Goal: Task Accomplishment & Management: Manage account settings

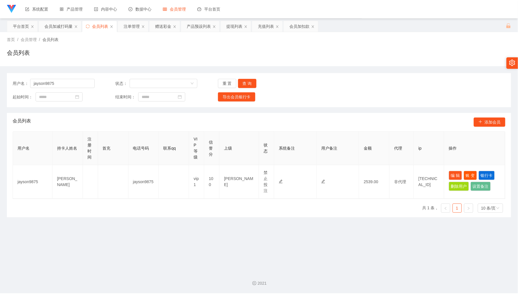
click at [433, 48] on div "首页 / 会员管理 / 会员列表 / 会员列表" at bounding box center [259, 49] width 504 height 25
drag, startPoint x: 68, startPoint y: 82, endPoint x: 83, endPoint y: 84, distance: 15.0
click at [68, 82] on input "jayson9875" at bounding box center [62, 83] width 64 height 9
paste input "Liawlcjoe"
type input "Liawlcjoe"
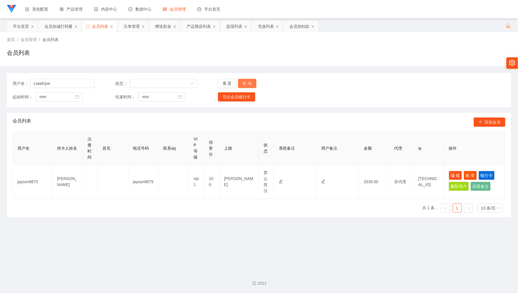
click at [242, 80] on button "查 询" at bounding box center [247, 83] width 18 height 9
click at [448, 171] on button "编 辑" at bounding box center [454, 175] width 13 height 9
type input "Liawlcjoe"
type input "[PERSON_NAME]"
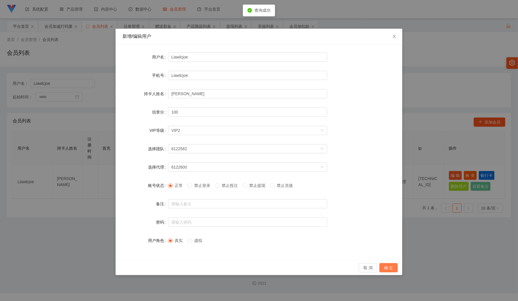
click at [385, 265] on button "确 定" at bounding box center [388, 267] width 18 height 9
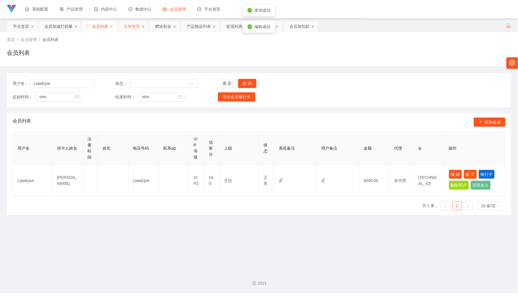
click at [128, 28] on div "注单管理" at bounding box center [132, 26] width 16 height 11
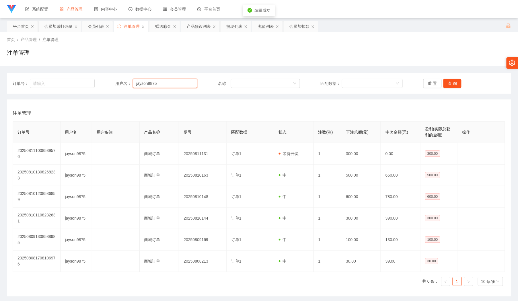
click at [173, 83] on input "jayson9875" at bounding box center [165, 83] width 64 height 9
paste input "Liawlcjoe"
type input "Liawlcjoe"
click at [456, 79] on button "查 询" at bounding box center [452, 83] width 18 height 9
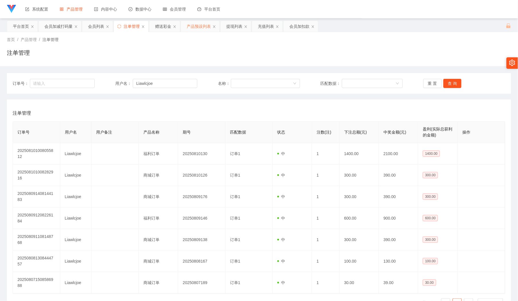
click at [202, 27] on div "产品预设列表" at bounding box center [199, 26] width 24 height 11
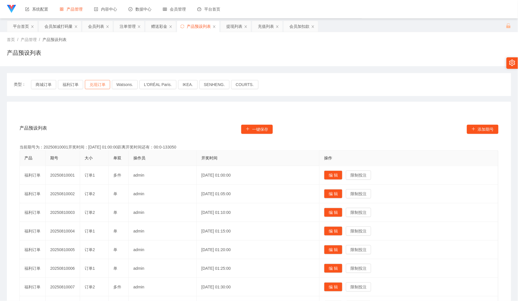
click at [87, 85] on button "兑现订单" at bounding box center [97, 84] width 25 height 9
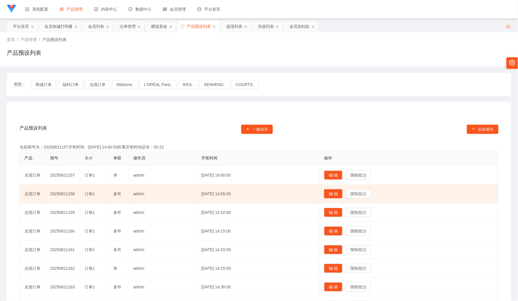
click at [337, 192] on button "编 辑" at bounding box center [333, 193] width 18 height 9
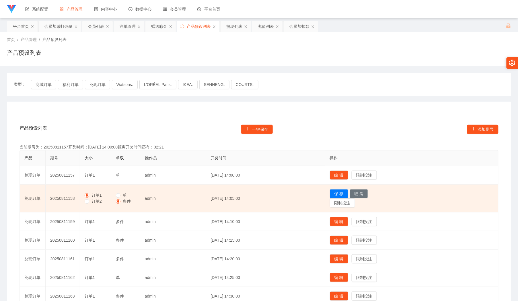
click at [99, 199] on span "订单2" at bounding box center [96, 201] width 15 height 5
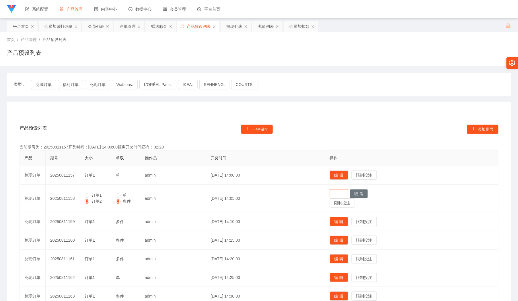
click at [348, 194] on button "保 存" at bounding box center [339, 193] width 18 height 9
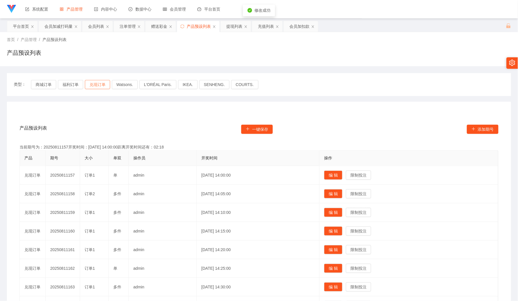
click at [101, 87] on button "兑现订单" at bounding box center [97, 84] width 25 height 9
click at [156, 26] on div "赠送彩金" at bounding box center [159, 26] width 16 height 11
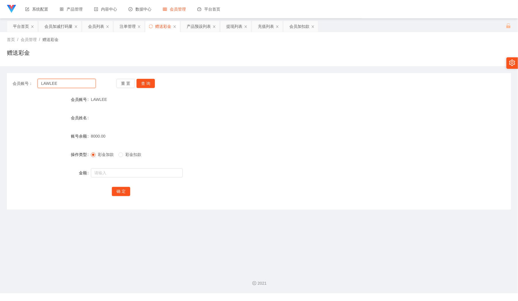
click at [72, 81] on input "LAWLEE" at bounding box center [67, 83] width 58 height 9
paste input "iawlcjoe"
type input "Liawlcjoe"
click at [153, 84] on button "查 询" at bounding box center [145, 83] width 18 height 9
click at [124, 170] on input "text" at bounding box center [137, 172] width 92 height 9
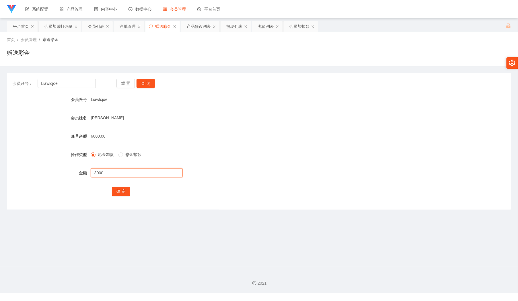
type input "3000"
click at [97, 26] on div "会员列表" at bounding box center [96, 26] width 16 height 11
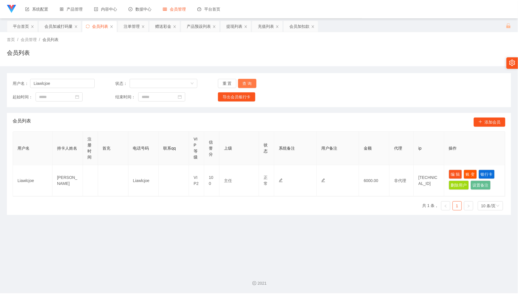
click at [246, 80] on button "查 询" at bounding box center [247, 83] width 18 height 9
click at [57, 20] on div "产品列表 产品预设列表 开奖记录 注单管理 即时注单" at bounding box center [77, 54] width 46 height 69
click at [50, 24] on div "会员加减打码量" at bounding box center [58, 26] width 28 height 11
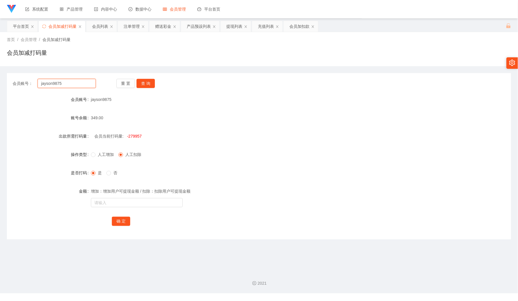
click at [85, 85] on input "jayson9875" at bounding box center [67, 83] width 58 height 9
paste input "158期 ：选择 订单1 单 输入积分3,000，点击提交后确认订单， 完成请回复：1"
type input "158期 ：选择 订单1 单 输入积分3,000，点击提交后确认订单， 完成请回复：1"
click at [148, 85] on button "查 询" at bounding box center [145, 83] width 18 height 9
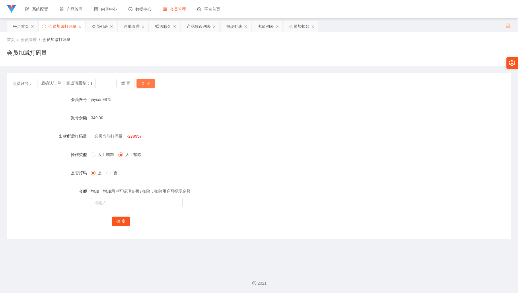
scroll to position [0, 0]
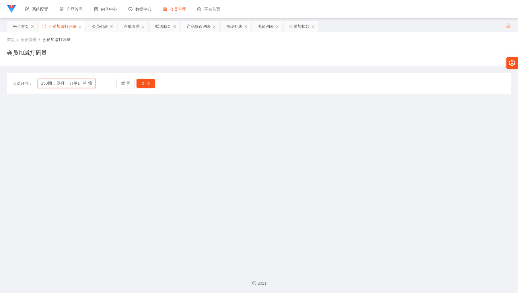
click at [73, 86] on input "158期 ：选择 订单1 单 输入积分3,000，点击提交后确认订单， 完成请回复：1" at bounding box center [67, 83] width 58 height 9
paste input "Liawlcjoe"
type input "Liawlcjoe"
click at [147, 80] on button "查 询" at bounding box center [145, 83] width 18 height 9
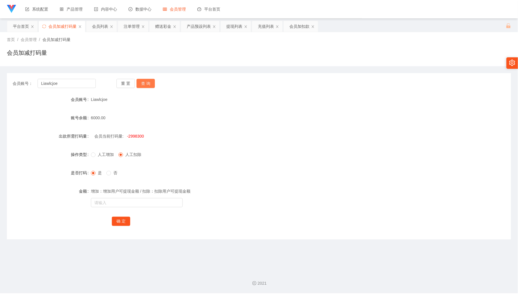
click at [148, 83] on button "查 询" at bounding box center [145, 83] width 18 height 9
drag, startPoint x: 130, startPoint y: 135, endPoint x: 155, endPoint y: 134, distance: 25.0
click at [155, 134] on div "会员当前打码量: -2998300" at bounding box center [238, 135] width 294 height 11
copy span "998300"
click at [103, 155] on span "人工增加" at bounding box center [105, 154] width 21 height 5
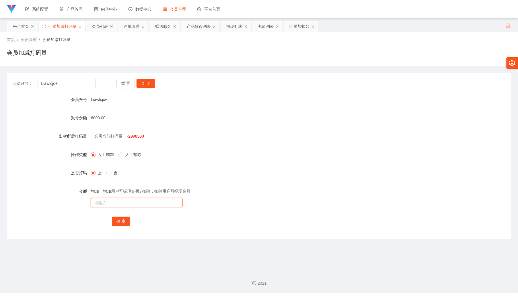
click at [126, 202] on input "text" at bounding box center [137, 202] width 92 height 9
paste input "998300"
type input "998300"
drag, startPoint x: 126, startPoint y: 221, endPoint x: 128, endPoint y: 207, distance: 13.8
click at [126, 221] on button "确 定" at bounding box center [121, 221] width 18 height 9
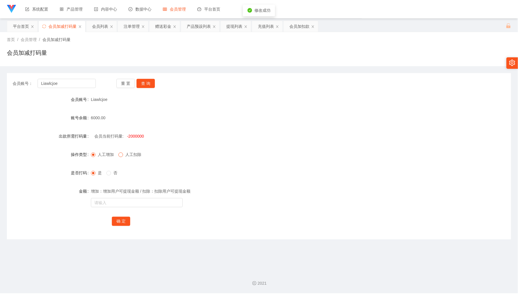
click at [123, 155] on label "人工扣除" at bounding box center [130, 155] width 25 height 6
drag, startPoint x: 133, startPoint y: 155, endPoint x: 135, endPoint y: 159, distance: 5.1
click at [133, 155] on span "人工扣除" at bounding box center [133, 154] width 21 height 5
click at [137, 207] on div "增加：增加用户可提现金额 / 扣除：扣除用户可提现金额" at bounding box center [238, 196] width 294 height 23
click at [137, 204] on input "text" at bounding box center [137, 202] width 92 height 9
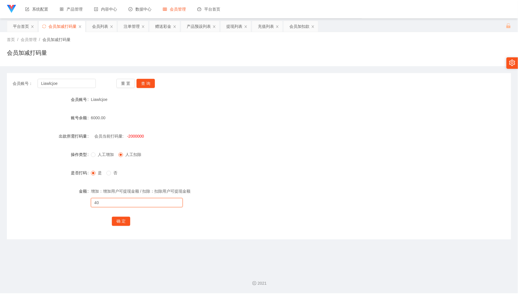
type input "4"
type input "3000"
drag, startPoint x: 122, startPoint y: 225, endPoint x: 130, endPoint y: 217, distance: 10.9
click at [122, 225] on button "确 定" at bounding box center [121, 221] width 18 height 9
click at [100, 26] on div "会员列表" at bounding box center [100, 26] width 16 height 11
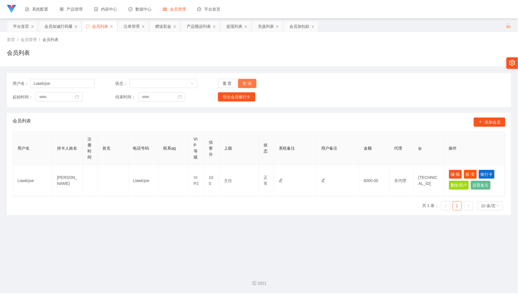
click at [253, 84] on button "查 询" at bounding box center [247, 83] width 18 height 9
click at [250, 83] on button "查 询" at bounding box center [247, 83] width 18 height 9
click at [250, 83] on div "重 置 查 询" at bounding box center [259, 83] width 82 height 9
click at [250, 83] on button "查 询" at bounding box center [247, 83] width 18 height 9
click at [196, 26] on div "产品预设列表" at bounding box center [199, 26] width 24 height 11
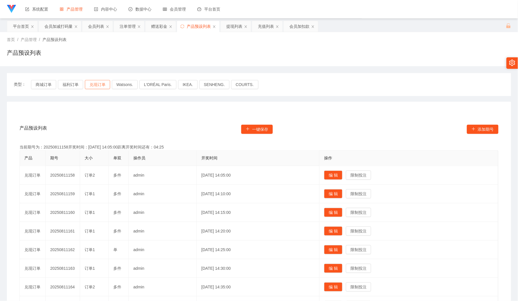
click at [99, 84] on button "兑现订单" at bounding box center [97, 84] width 25 height 9
click at [128, 27] on div "注单管理" at bounding box center [127, 26] width 16 height 11
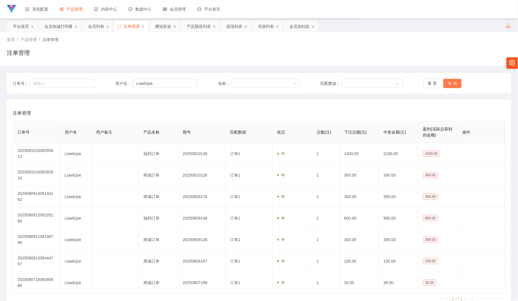
click at [454, 83] on button "查 询" at bounding box center [452, 83] width 18 height 9
click at [225, 46] on div "首页 / 产品管理 / 注单管理 / 注单管理" at bounding box center [259, 49] width 504 height 25
click at [166, 23] on div "赠送彩金" at bounding box center [163, 26] width 16 height 11
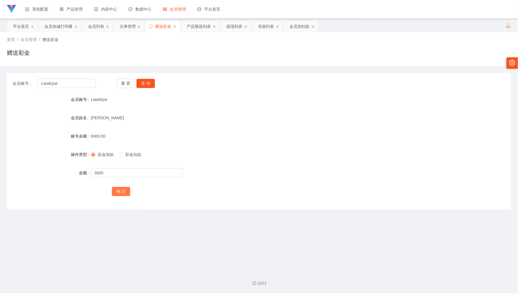
click at [116, 189] on button "确 定" at bounding box center [121, 191] width 18 height 9
click at [129, 26] on div "注单管理" at bounding box center [127, 26] width 16 height 11
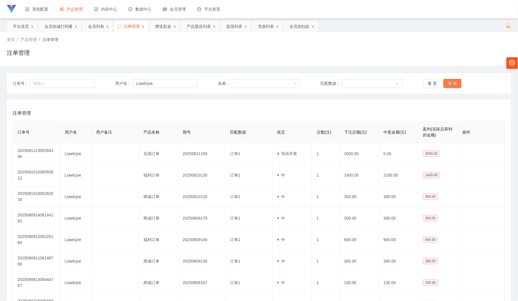
click at [453, 81] on button "查 询" at bounding box center [452, 83] width 18 height 9
click at [103, 30] on div "会员列表" at bounding box center [96, 26] width 16 height 11
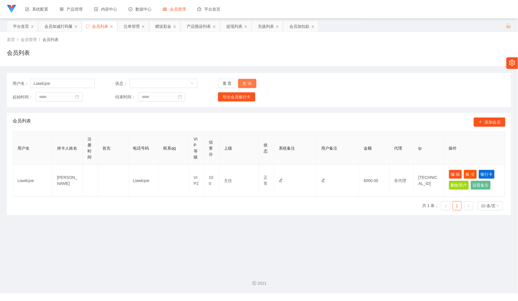
click at [250, 82] on button "查 询" at bounding box center [247, 83] width 18 height 9
drag, startPoint x: 454, startPoint y: 172, endPoint x: 420, endPoint y: 174, distance: 34.2
click at [454, 172] on button "编 辑" at bounding box center [454, 174] width 13 height 9
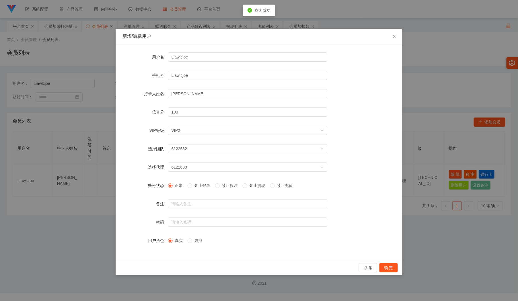
click at [236, 186] on span "禁止投注" at bounding box center [230, 185] width 21 height 5
click at [390, 271] on button "确 定" at bounding box center [388, 267] width 18 height 9
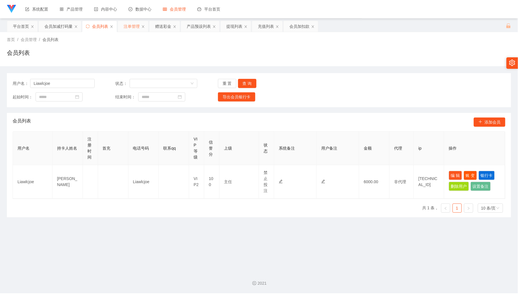
click at [128, 28] on div "注单管理" at bounding box center [132, 26] width 16 height 11
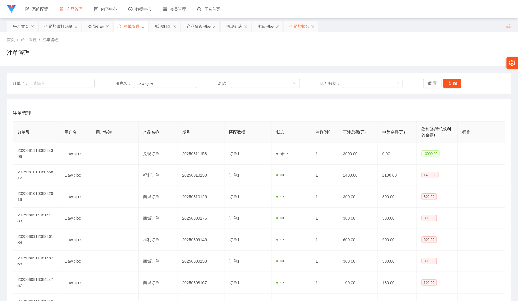
click at [301, 23] on div "会员加扣款" at bounding box center [299, 26] width 20 height 11
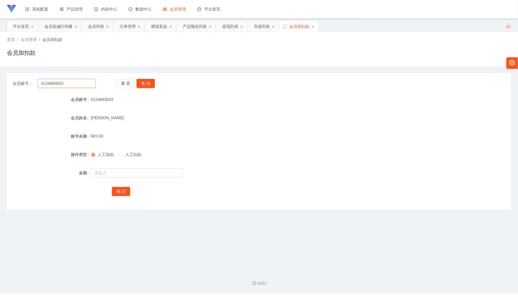
drag, startPoint x: 96, startPoint y: 87, endPoint x: 93, endPoint y: 84, distance: 3.2
click at [95, 86] on div "会员账号： 0124693633 重 置 查 询" at bounding box center [259, 83] width 504 height 9
drag, startPoint x: 93, startPoint y: 84, endPoint x: 138, endPoint y: 89, distance: 44.4
click at [93, 84] on input "0124693633" at bounding box center [67, 83] width 58 height 9
paste input "Lai"
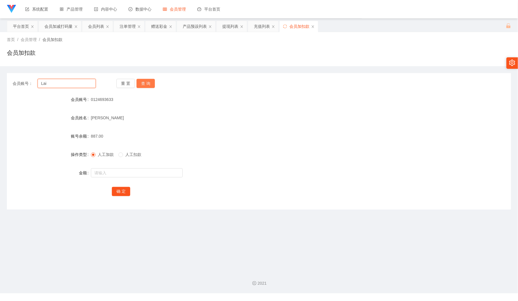
type input "Lai"
click at [152, 82] on button "查 询" at bounding box center [145, 83] width 18 height 9
drag, startPoint x: 118, startPoint y: 175, endPoint x: 116, endPoint y: 172, distance: 3.5
click at [118, 175] on input "text" at bounding box center [137, 172] width 92 height 9
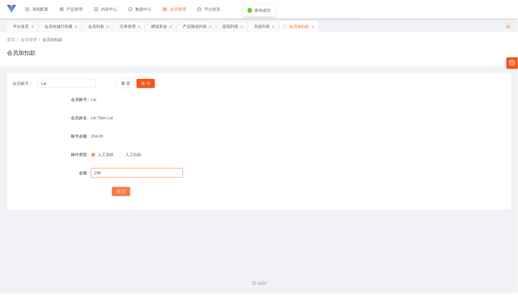
type input "296"
click at [115, 193] on button "确 定" at bounding box center [121, 191] width 18 height 9
click at [64, 25] on div "会员加减打码量" at bounding box center [58, 26] width 28 height 11
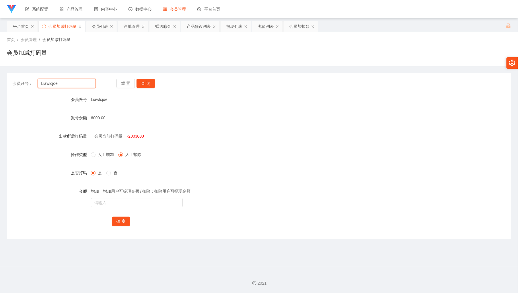
click at [84, 83] on input "Liawlcjoe" at bounding box center [67, 83] width 58 height 9
paste input "ai"
type input "Lai"
drag, startPoint x: 146, startPoint y: 82, endPoint x: 146, endPoint y: 127, distance: 44.7
click at [146, 87] on button "查 询" at bounding box center [145, 83] width 18 height 9
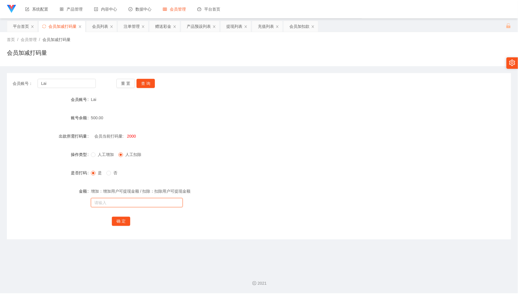
click at [142, 203] on input "text" at bounding box center [137, 202] width 92 height 9
type input "333333333"
drag, startPoint x: 123, startPoint y: 223, endPoint x: 148, endPoint y: 211, distance: 27.3
click at [123, 222] on button "确 定" at bounding box center [121, 221] width 18 height 9
click at [292, 26] on div "会员加扣款" at bounding box center [299, 26] width 20 height 11
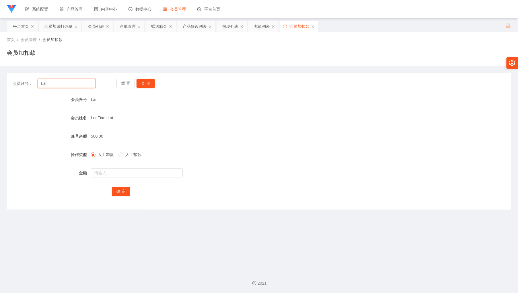
click at [79, 88] on input "Lai" at bounding box center [67, 83] width 58 height 9
paste input "jianluen"
type input "jianluen"
click at [153, 86] on button "查 询" at bounding box center [145, 83] width 18 height 9
click at [127, 170] on input "text" at bounding box center [137, 172] width 92 height 9
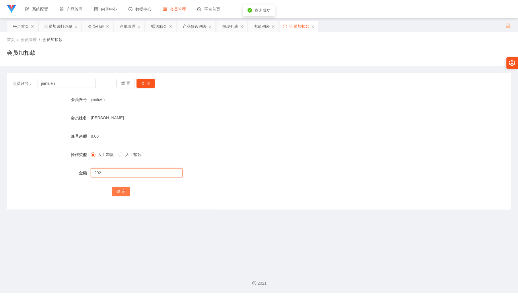
type input "292"
drag, startPoint x: 125, startPoint y: 195, endPoint x: 125, endPoint y: 172, distance: 22.9
click at [125, 195] on button "确 定" at bounding box center [121, 191] width 18 height 9
click at [50, 28] on div "会员加减打码量" at bounding box center [58, 26] width 28 height 11
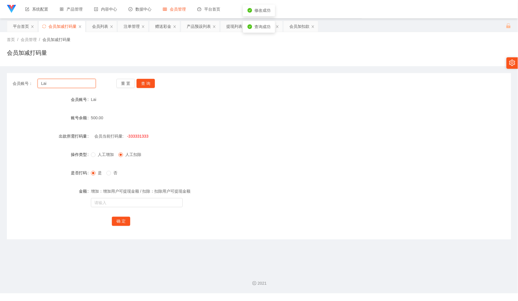
drag, startPoint x: 78, startPoint y: 85, endPoint x: 102, endPoint y: 91, distance: 24.7
click at [78, 86] on input "Lai" at bounding box center [67, 83] width 58 height 9
paste input "jianluen"
type input "jianluen"
drag, startPoint x: 138, startPoint y: 80, endPoint x: 145, endPoint y: 85, distance: 8.2
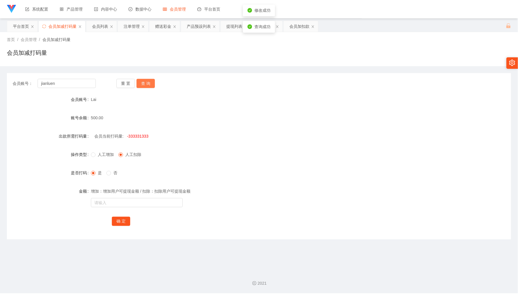
click at [138, 81] on button "查 询" at bounding box center [145, 83] width 18 height 9
drag, startPoint x: 122, startPoint y: 201, endPoint x: 126, endPoint y: 203, distance: 4.4
click at [123, 204] on input "text" at bounding box center [137, 202] width 92 height 9
click at [126, 203] on input "text" at bounding box center [137, 202] width 92 height 9
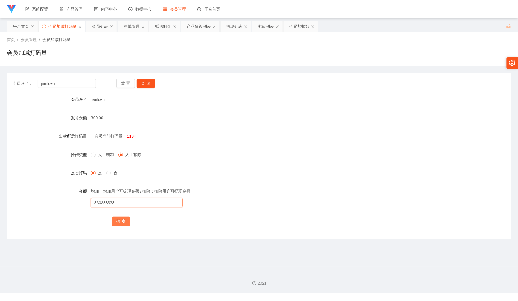
type input "3333333333"
drag, startPoint x: 121, startPoint y: 223, endPoint x: 236, endPoint y: 199, distance: 118.1
click at [123, 223] on button "确 定" at bounding box center [121, 221] width 18 height 9
click at [132, 203] on input "text" at bounding box center [137, 202] width 92 height 9
type input "333333"
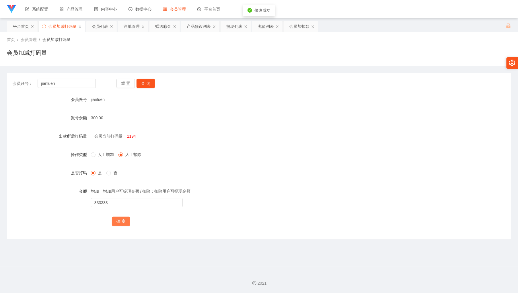
drag, startPoint x: 119, startPoint y: 222, endPoint x: 214, endPoint y: 193, distance: 99.0
click at [119, 222] on button "确 定" at bounding box center [121, 221] width 18 height 9
click at [295, 29] on div "会员加扣款" at bounding box center [299, 26] width 20 height 11
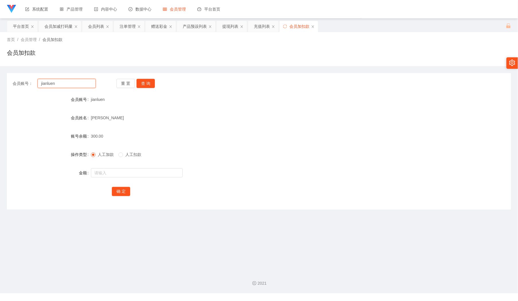
click at [92, 83] on input "jianluen" at bounding box center [67, 83] width 58 height 9
paste input "Chen1135"
type input "Chen1135"
drag, startPoint x: 150, startPoint y: 86, endPoint x: 154, endPoint y: 122, distance: 35.8
click at [151, 87] on button "查 询" at bounding box center [145, 83] width 18 height 9
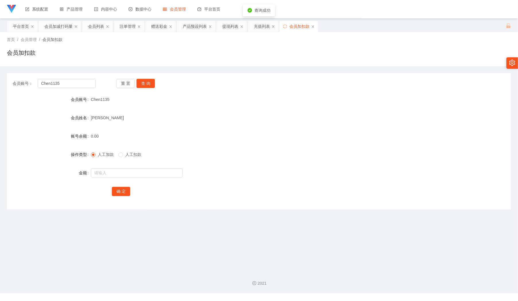
click at [141, 167] on form "会员账号 Chen1135 会员姓名 [PERSON_NAME] 账号余额 0.00 操作类型 人工加款 人工扣款 金额 确 定" at bounding box center [259, 145] width 504 height 103
click at [140, 167] on div at bounding box center [238, 172] width 294 height 11
click at [140, 169] on input "text" at bounding box center [137, 172] width 92 height 9
type input "100"
drag, startPoint x: 124, startPoint y: 192, endPoint x: 258, endPoint y: 185, distance: 134.9
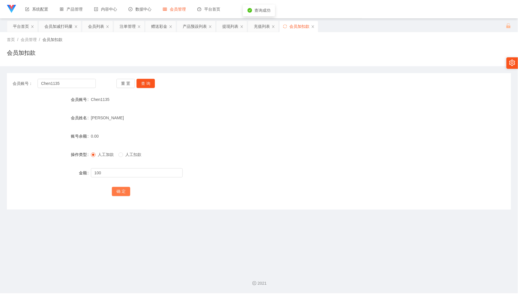
click at [124, 192] on button "确 定" at bounding box center [121, 191] width 18 height 9
drag, startPoint x: 42, startPoint y: 121, endPoint x: 106, endPoint y: 89, distance: 71.6
click at [42, 121] on div "会员姓名" at bounding box center [49, 117] width 84 height 11
click at [144, 84] on button "查 询" at bounding box center [145, 83] width 18 height 9
click at [54, 29] on div "会员加减打码量" at bounding box center [58, 26] width 28 height 11
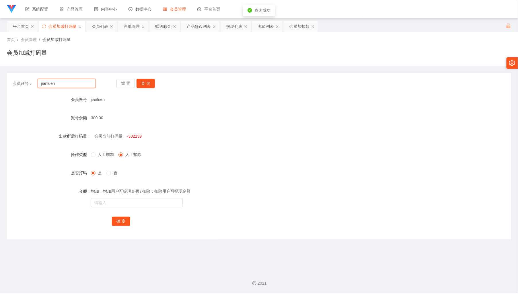
drag, startPoint x: 78, startPoint y: 83, endPoint x: 101, endPoint y: 84, distance: 23.0
click at [79, 83] on input "jianluen" at bounding box center [67, 83] width 58 height 9
paste input "Chen1135"
type input "Chen1135"
drag, startPoint x: 142, startPoint y: 83, endPoint x: 146, endPoint y: 84, distance: 3.9
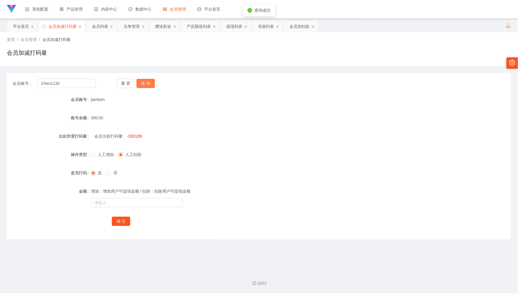
click at [142, 83] on button "查 询" at bounding box center [145, 83] width 18 height 9
click at [139, 205] on input "text" at bounding box center [137, 202] width 92 height 9
type input "33333333"
click at [94, 170] on label "是" at bounding box center [97, 173] width 13 height 6
click at [120, 226] on button "确 定" at bounding box center [121, 221] width 18 height 9
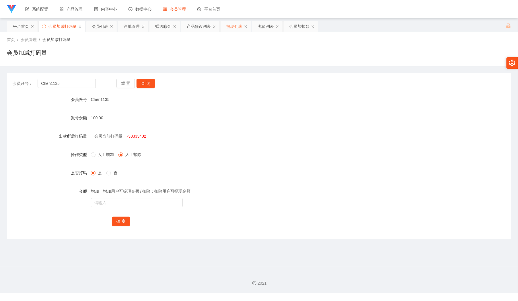
click at [233, 26] on div "提现列表" at bounding box center [234, 26] width 16 height 11
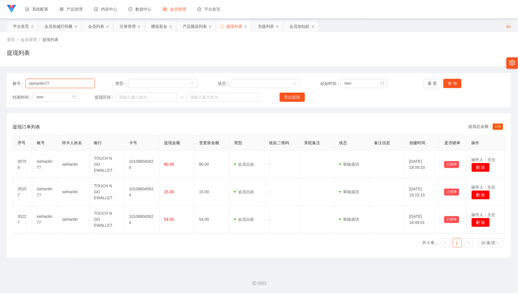
click at [64, 82] on input "siehanlin77" at bounding box center [60, 83] width 69 height 9
paste input "0177400924"
click at [448, 84] on button "查 询" at bounding box center [452, 83] width 18 height 9
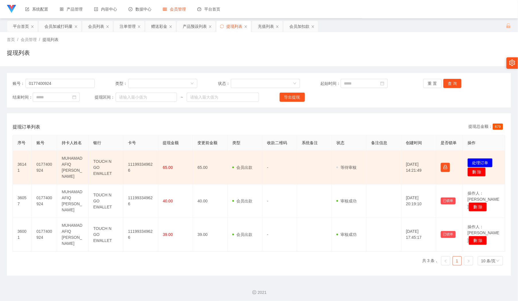
click at [136, 164] on td "111993349626" at bounding box center [140, 168] width 35 height 34
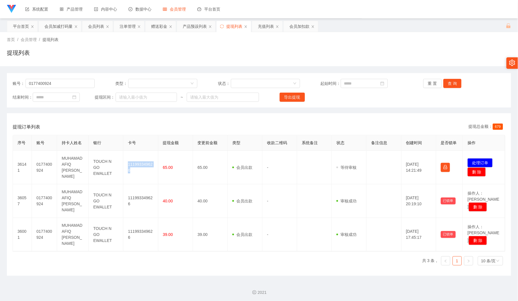
copy td "111993349626"
click at [66, 83] on input "0177400924" at bounding box center [60, 83] width 69 height 9
paste input "jennyhoo16"
type input "jennyhoo16"
click at [448, 87] on button "查 询" at bounding box center [452, 83] width 18 height 9
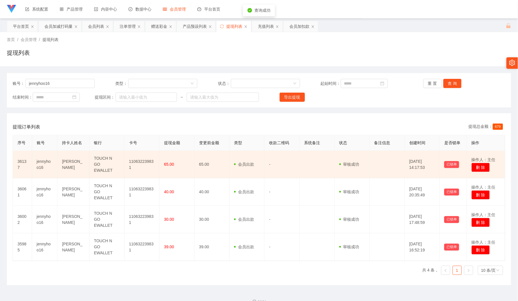
click at [142, 157] on td "110632239831" at bounding box center [141, 165] width 35 height 28
click at [144, 162] on td "110632239831" at bounding box center [141, 165] width 35 height 28
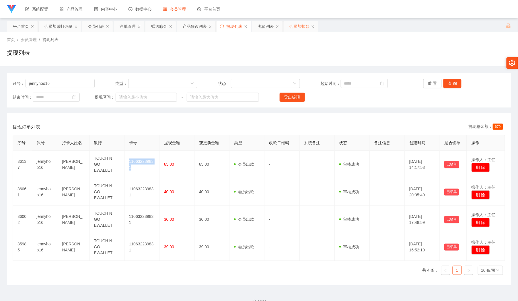
click at [298, 28] on div "会员加扣款" at bounding box center [299, 26] width 20 height 11
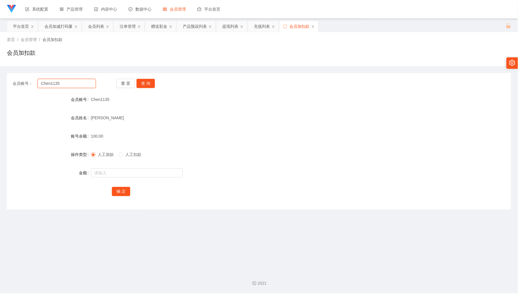
click at [82, 83] on input "Chen1135" at bounding box center [67, 83] width 58 height 9
paste input "0177400924"
type input "0177400924"
click at [149, 84] on button "查 询" at bounding box center [145, 83] width 18 height 9
drag, startPoint x: 139, startPoint y: 170, endPoint x: 139, endPoint y: 173, distance: 3.2
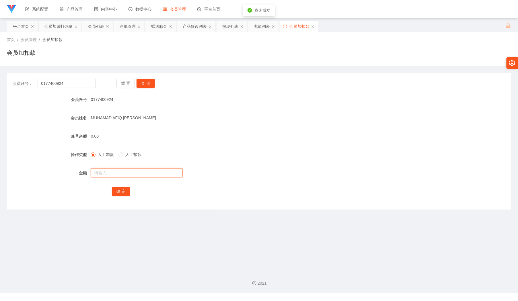
click at [139, 170] on input "text" at bounding box center [137, 172] width 92 height 9
type input "100"
drag, startPoint x: 119, startPoint y: 194, endPoint x: 108, endPoint y: 115, distance: 79.6
click at [119, 194] on button "确 定" at bounding box center [121, 191] width 18 height 9
click at [56, 26] on div "会员加减打码量" at bounding box center [58, 26] width 28 height 11
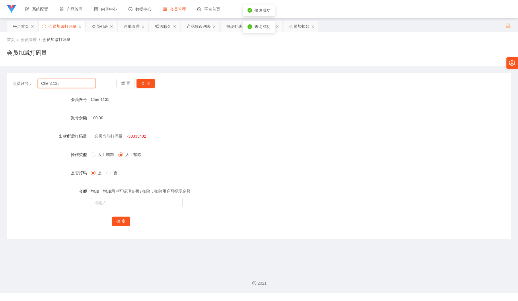
click at [79, 84] on input "Chen1135" at bounding box center [67, 83] width 58 height 9
paste input "0177400924"
type input "0177400924"
drag, startPoint x: 145, startPoint y: 87, endPoint x: 147, endPoint y: 91, distance: 4.9
click at [145, 87] on button "查 询" at bounding box center [145, 83] width 18 height 9
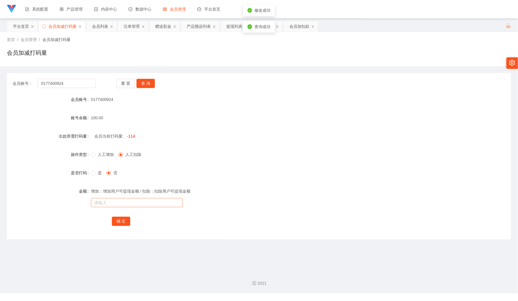
drag, startPoint x: 146, startPoint y: 191, endPoint x: 145, endPoint y: 202, distance: 11.5
click at [145, 194] on div "增加：增加用户可提现金额 / 扣除：扣除用户可提现金额" at bounding box center [238, 190] width 294 height 11
click at [145, 206] on input "text" at bounding box center [137, 202] width 92 height 9
click at [87, 171] on label "是否打码" at bounding box center [81, 173] width 20 height 5
drag, startPoint x: 127, startPoint y: 201, endPoint x: 132, endPoint y: 202, distance: 5.3
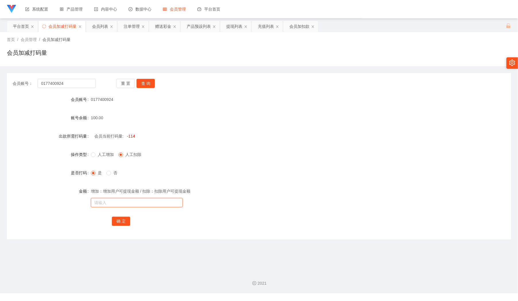
click at [127, 201] on input "text" at bounding box center [137, 202] width 92 height 9
type input "333333"
click at [125, 222] on button "确 定" at bounding box center [121, 221] width 18 height 9
